Goal: Transaction & Acquisition: Purchase product/service

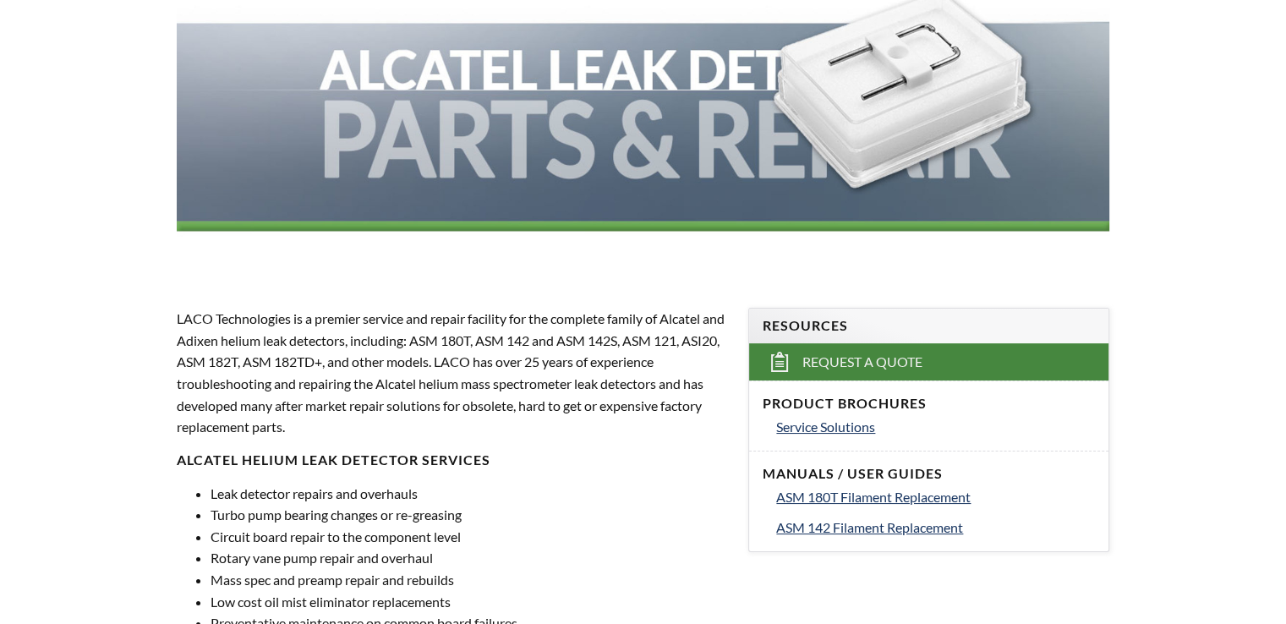
scroll to position [451, 0]
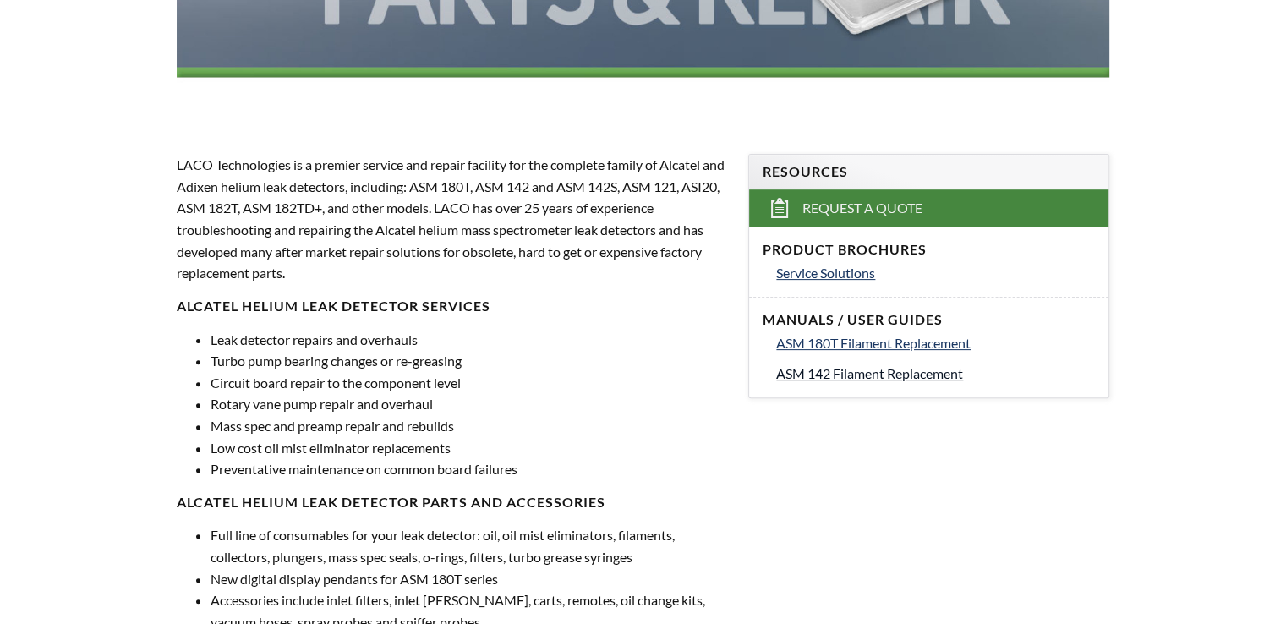
click at [947, 370] on span "ASM 142 Filament Replacement" at bounding box center [869, 373] width 187 height 16
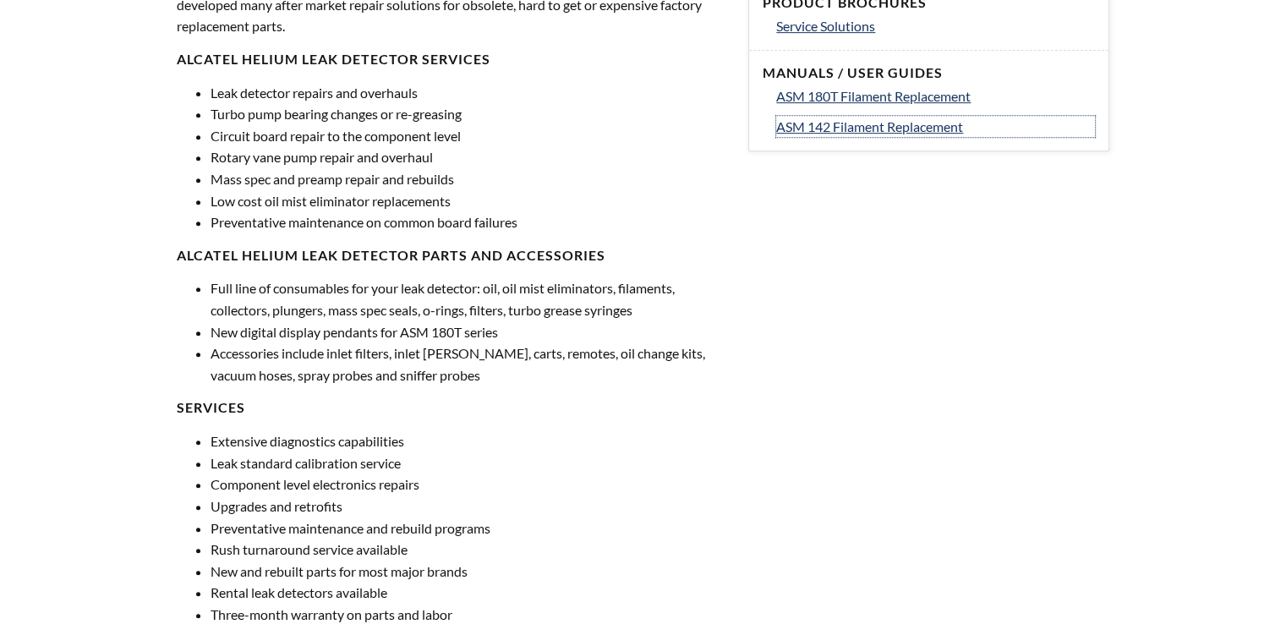
scroll to position [789, 0]
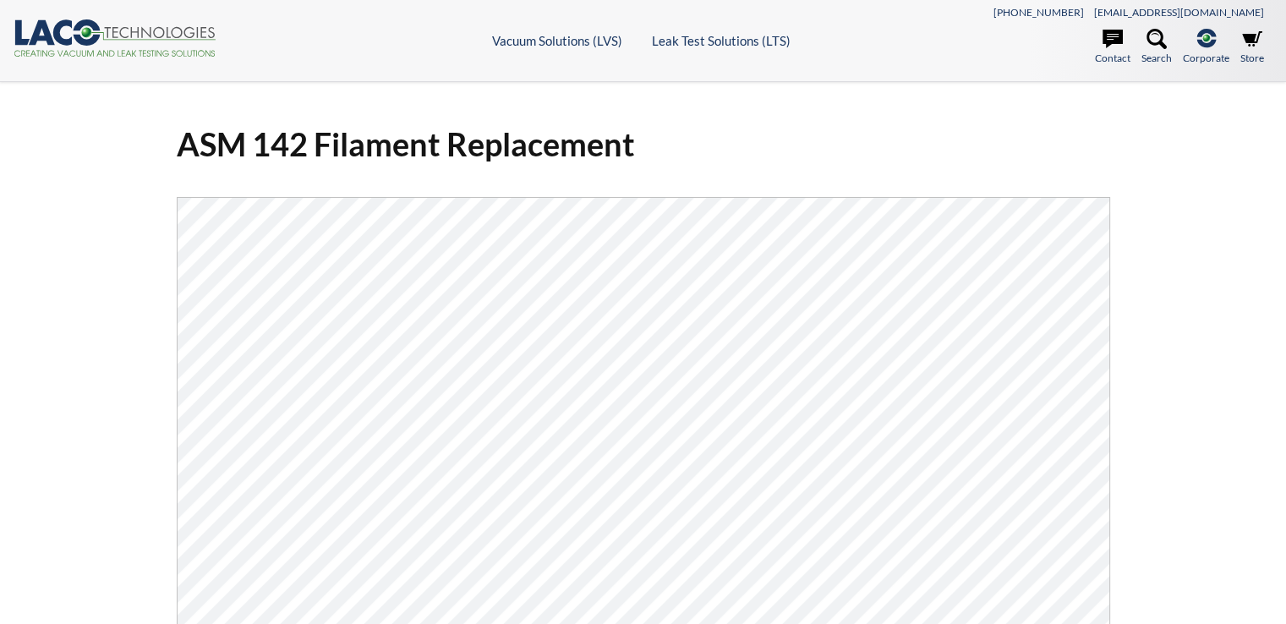
select select "Language Translate Widget"
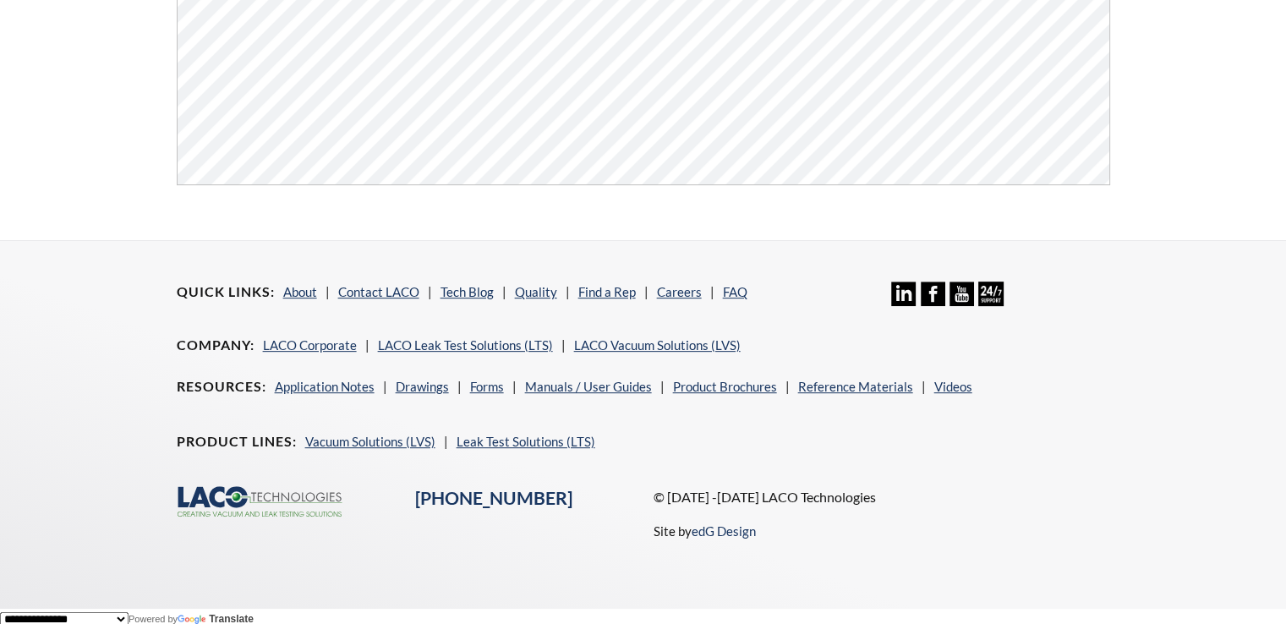
scroll to position [639, 0]
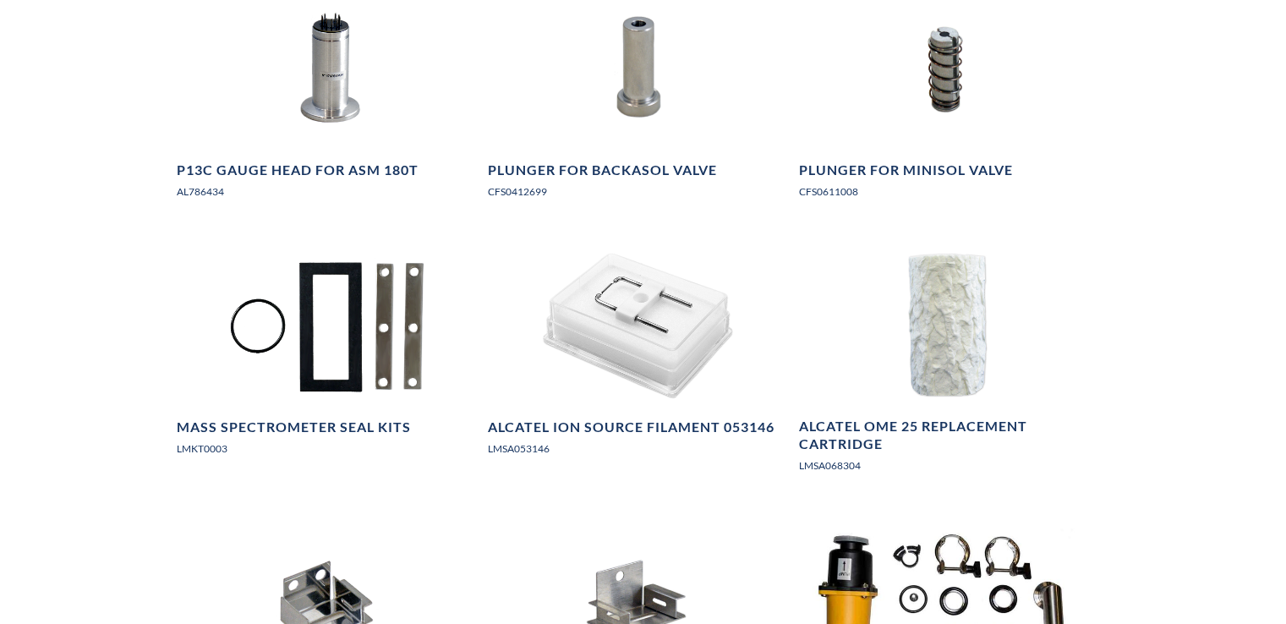
scroll to position [1442, 0]
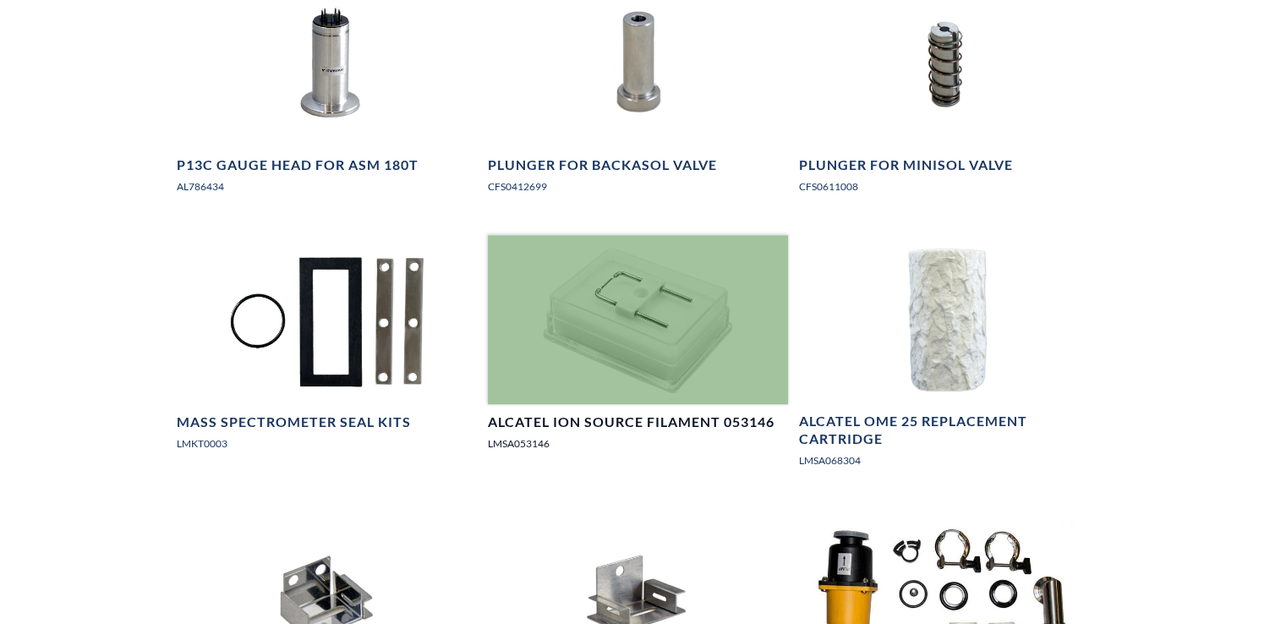
click at [638, 336] on div at bounding box center [638, 319] width 301 height 169
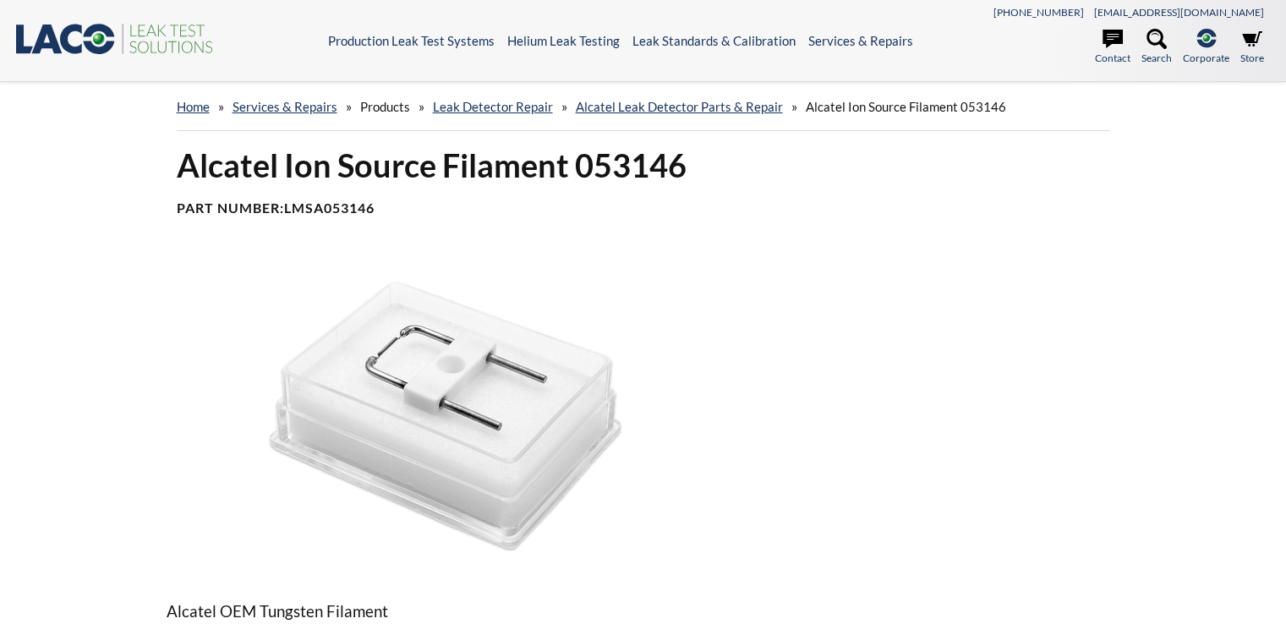
select select "Language Translate Widget"
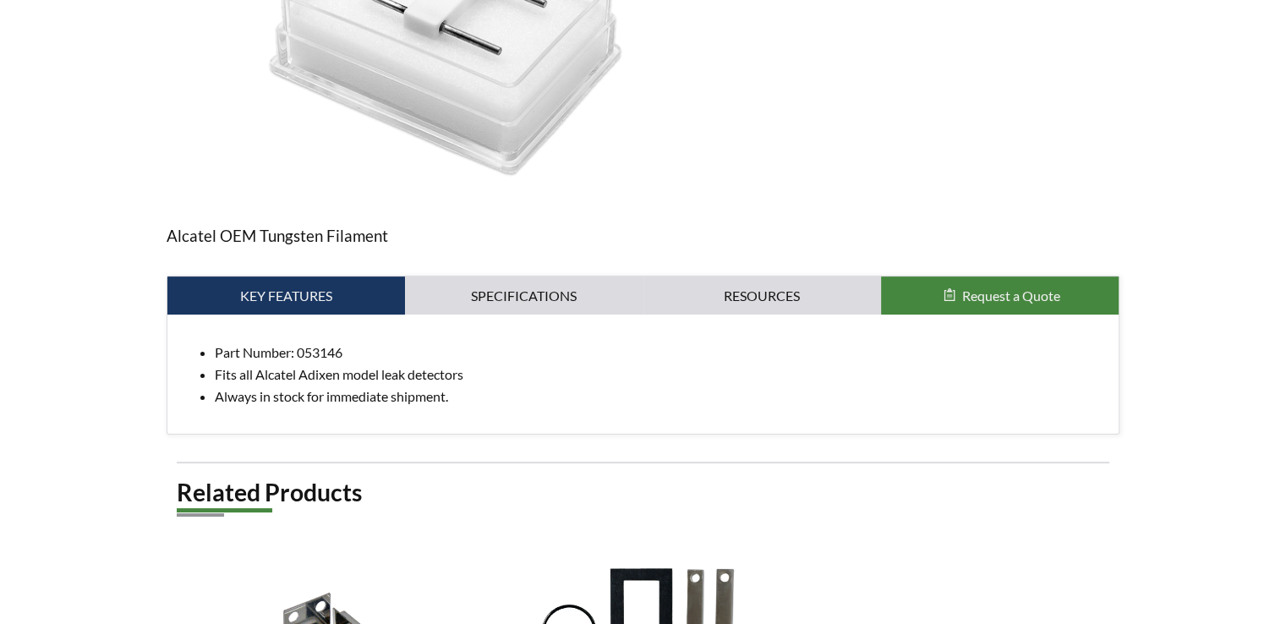
scroll to position [338, 0]
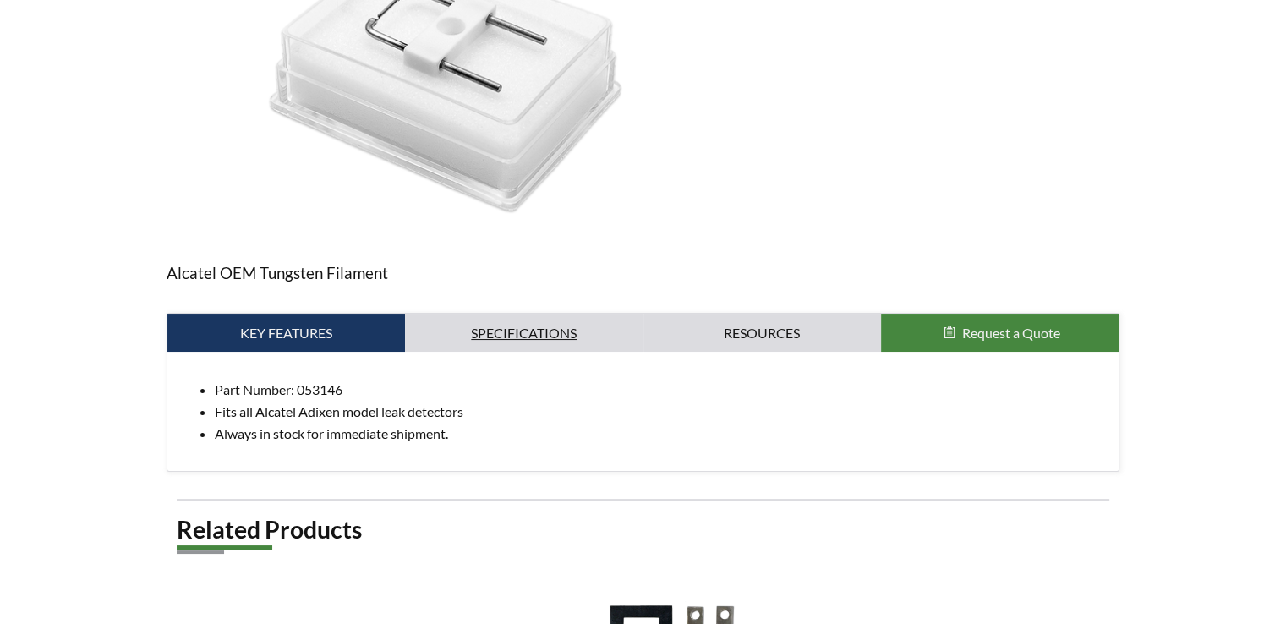
click at [543, 332] on link "Specifications" at bounding box center [524, 333] width 238 height 39
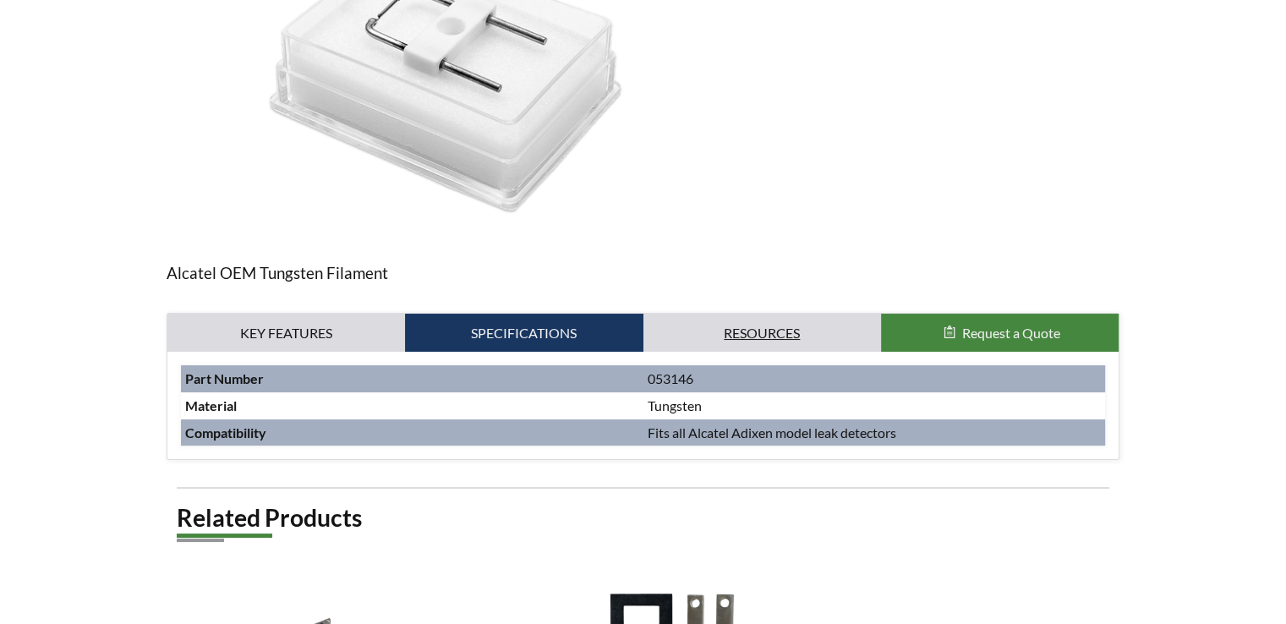
click at [741, 342] on link "Resources" at bounding box center [762, 333] width 238 height 39
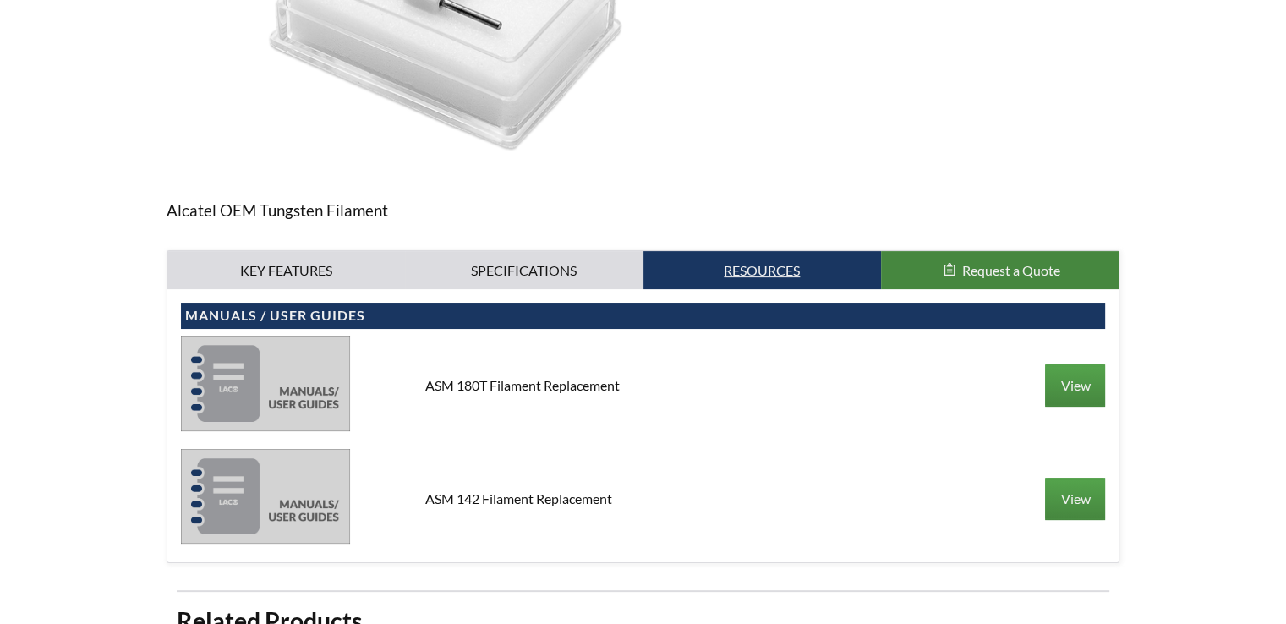
scroll to position [563, 0]
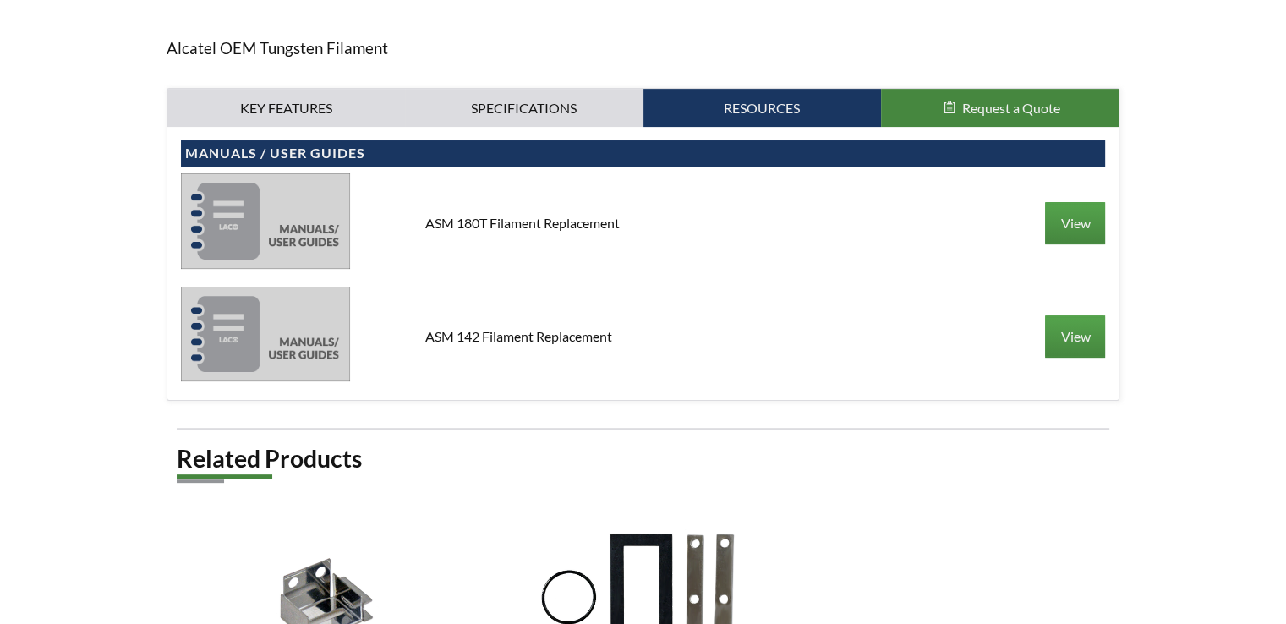
click at [230, 322] on img at bounding box center [265, 334] width 169 height 95
click at [1070, 332] on link "View" at bounding box center [1075, 336] width 60 height 42
click at [975, 100] on span "Request a Quote" at bounding box center [1011, 108] width 98 height 16
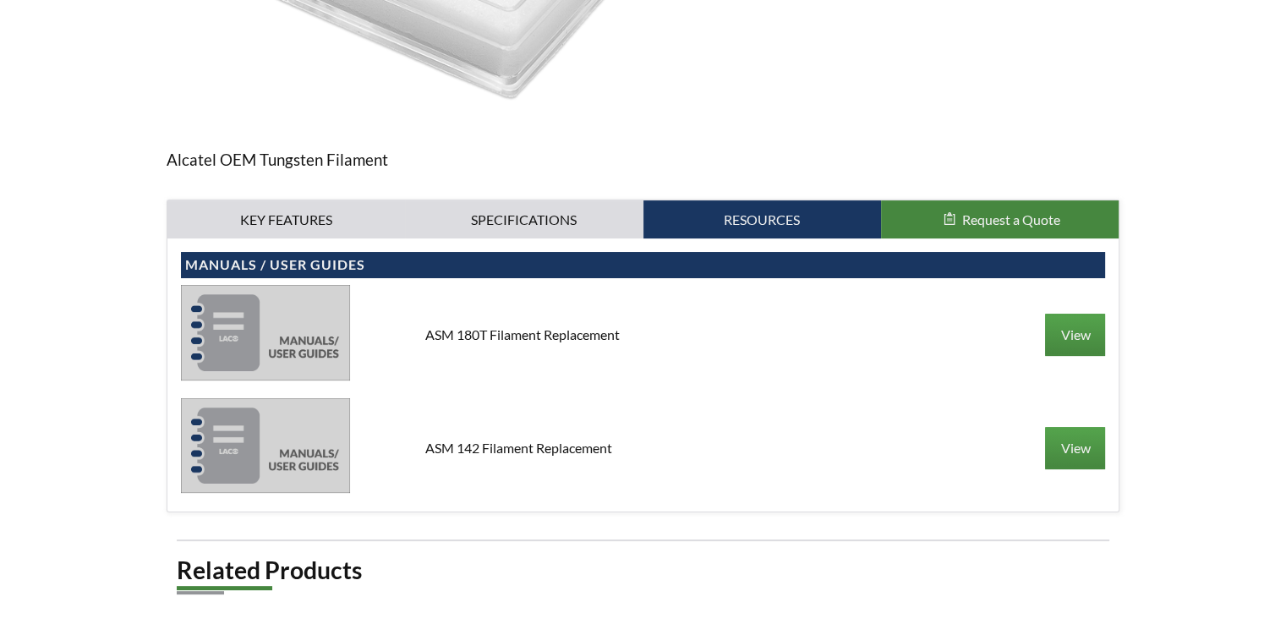
scroll to position [451, 0]
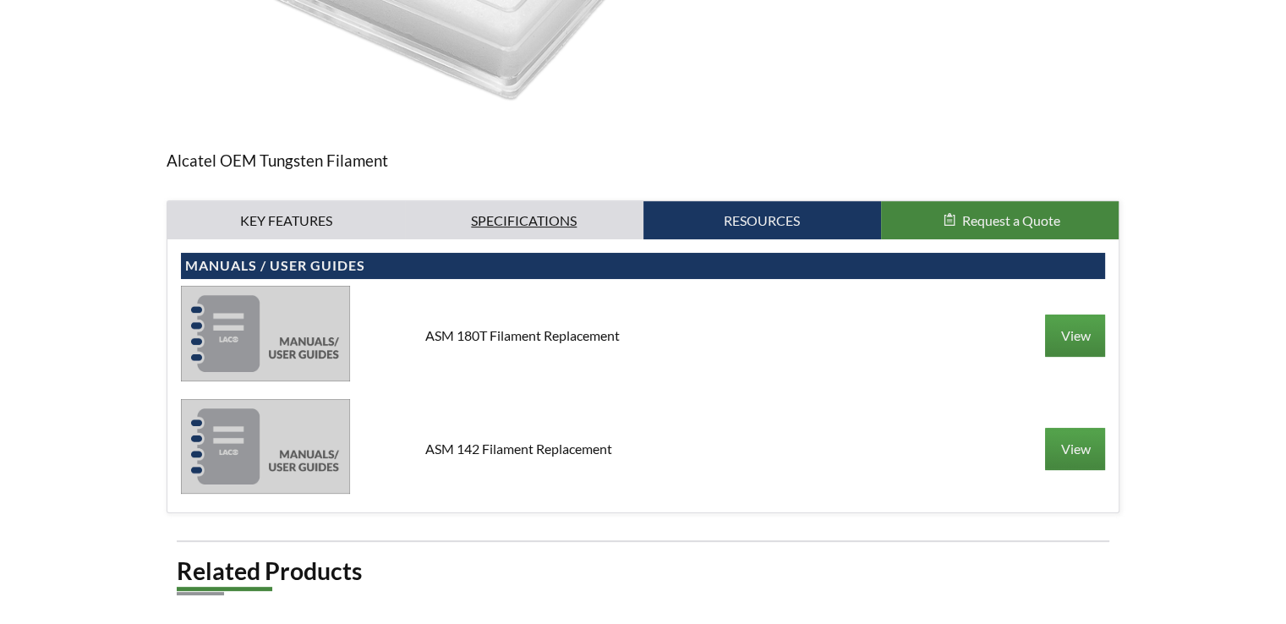
click at [506, 224] on link "Specifications" at bounding box center [524, 220] width 238 height 39
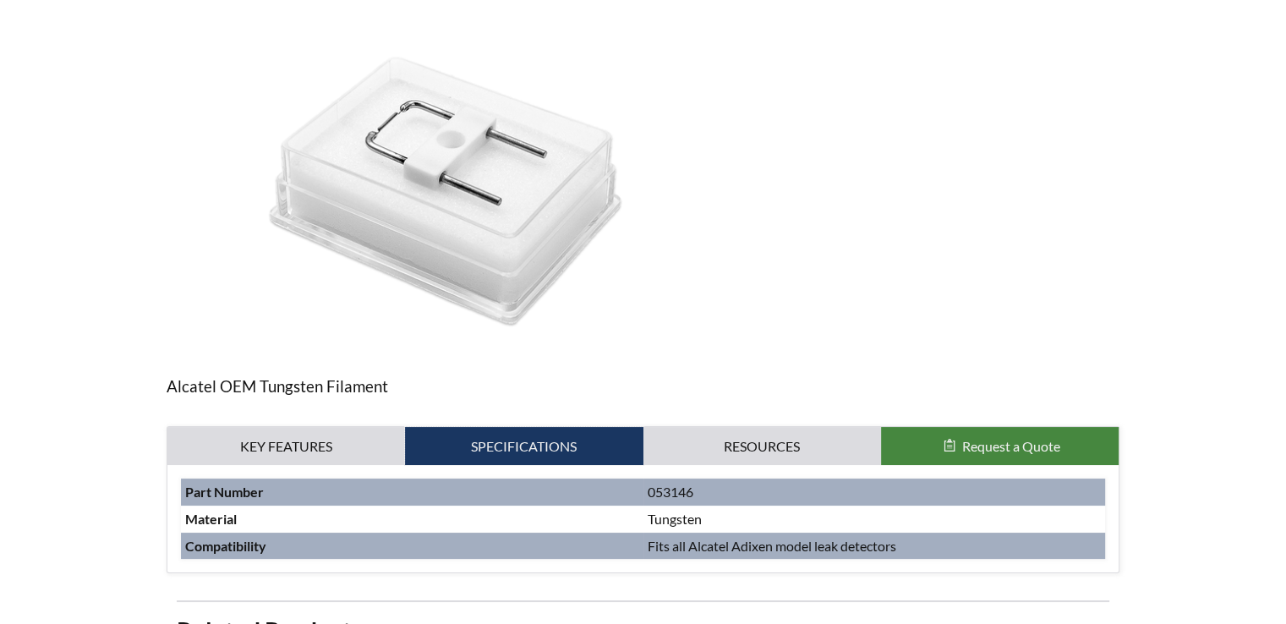
scroll to position [0, 0]
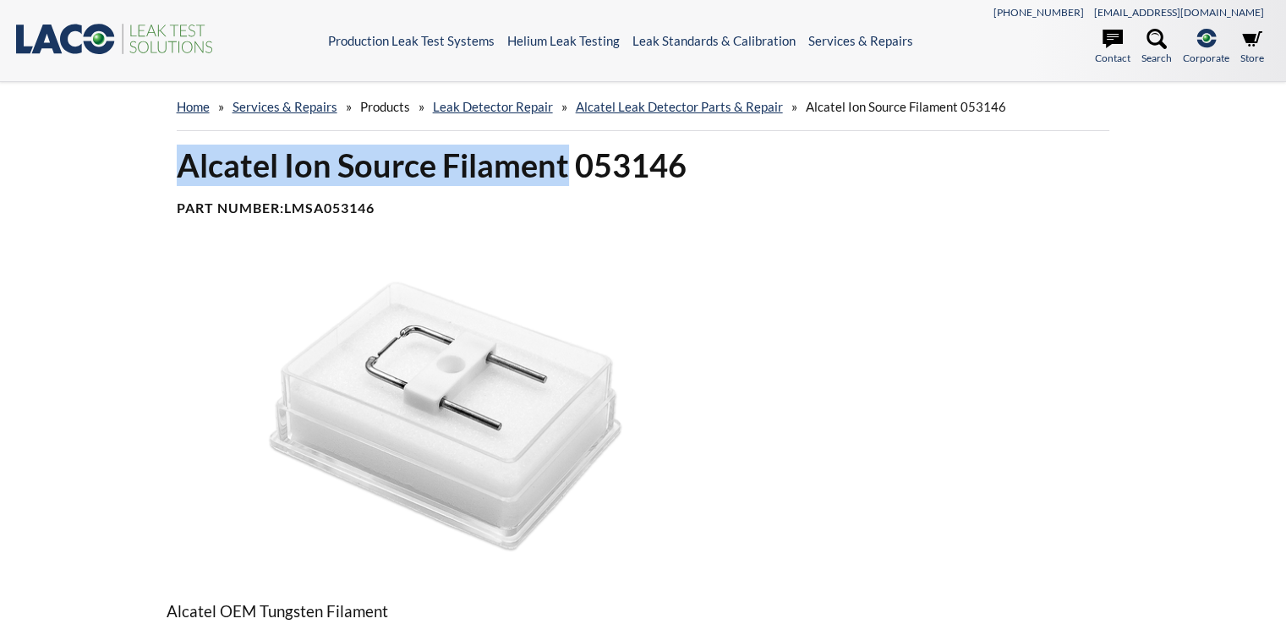
drag, startPoint x: 184, startPoint y: 164, endPoint x: 564, endPoint y: 175, distance: 379.8
click at [564, 175] on h1 "Alcatel Ion Source Filament 053146" at bounding box center [643, 165] width 933 height 41
copy h1 "Alcatel Ion Source Filament"
click at [445, 365] on img at bounding box center [446, 415] width 559 height 314
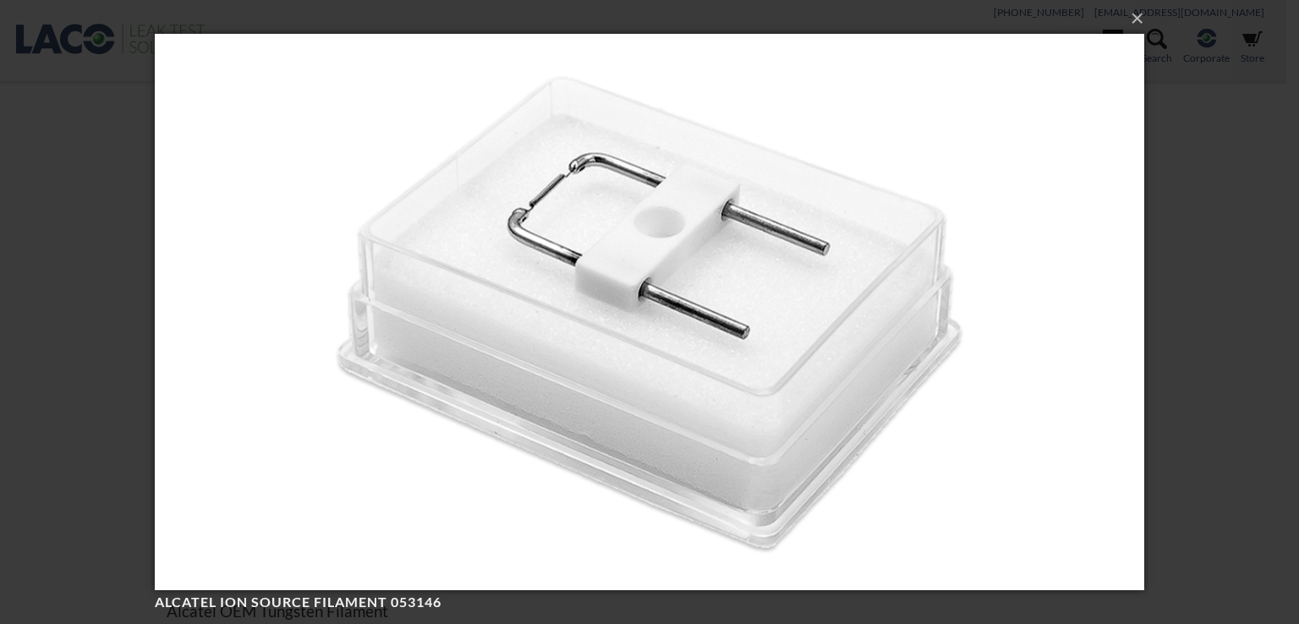
click at [1215, 264] on div "× Alcatel Ion Source Filament 053146 Loading..." at bounding box center [649, 312] width 1299 height 624
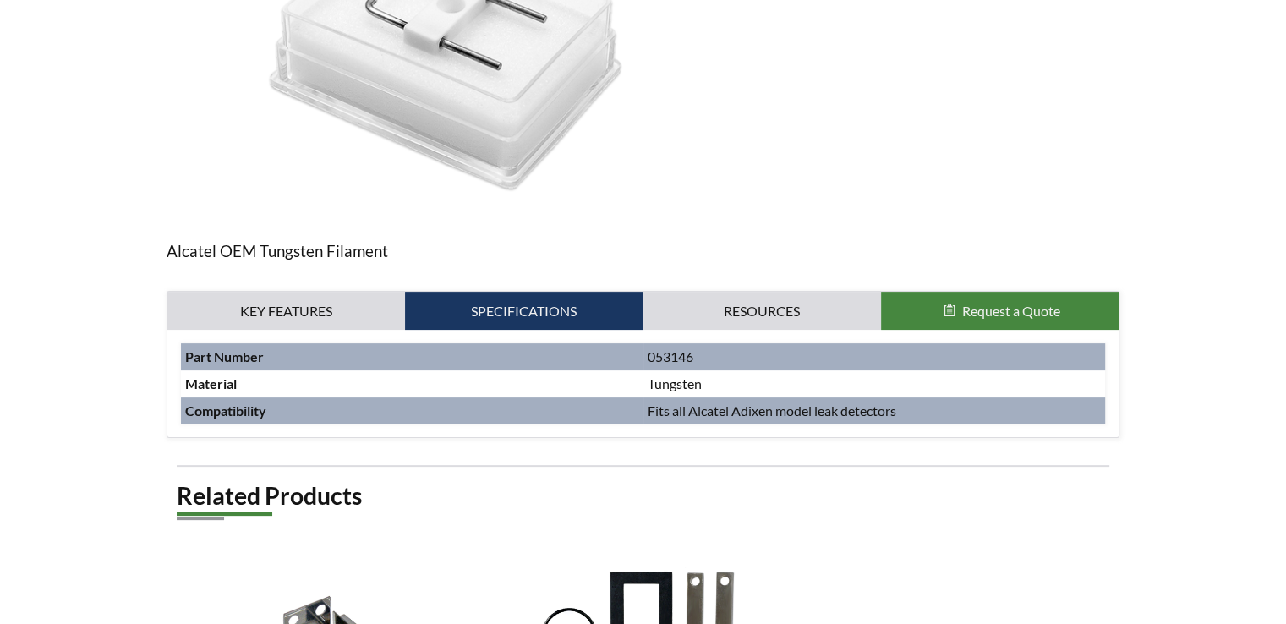
scroll to position [215, 0]
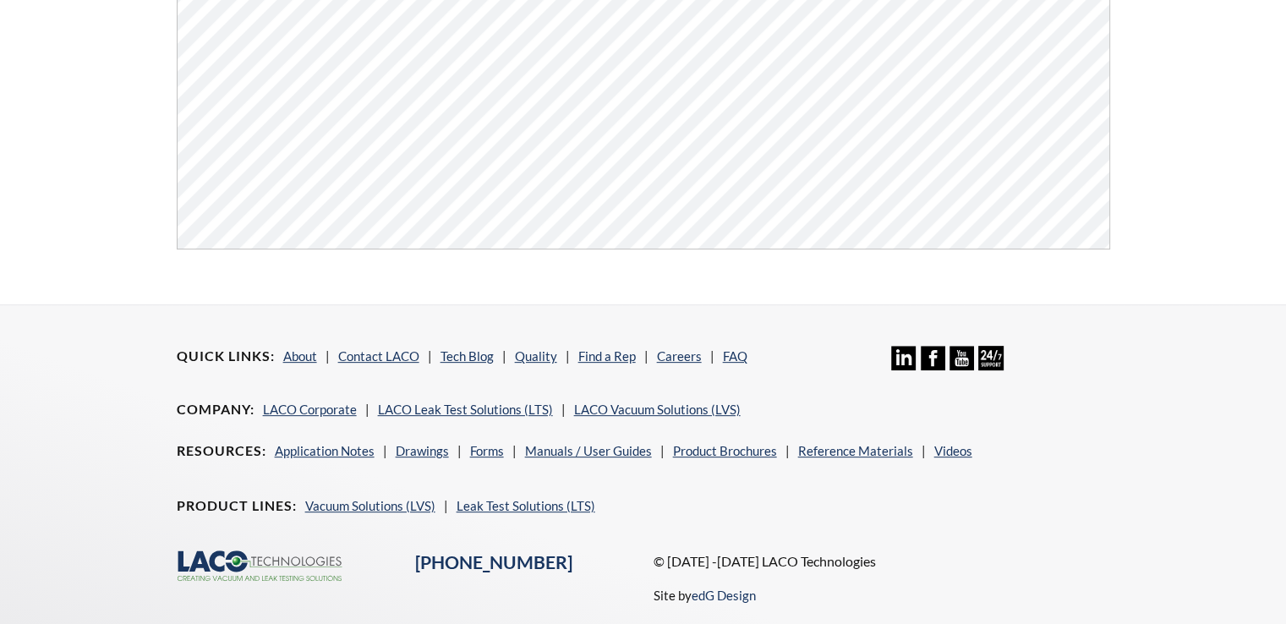
scroll to position [639, 0]
